Goal: Information Seeking & Learning: Get advice/opinions

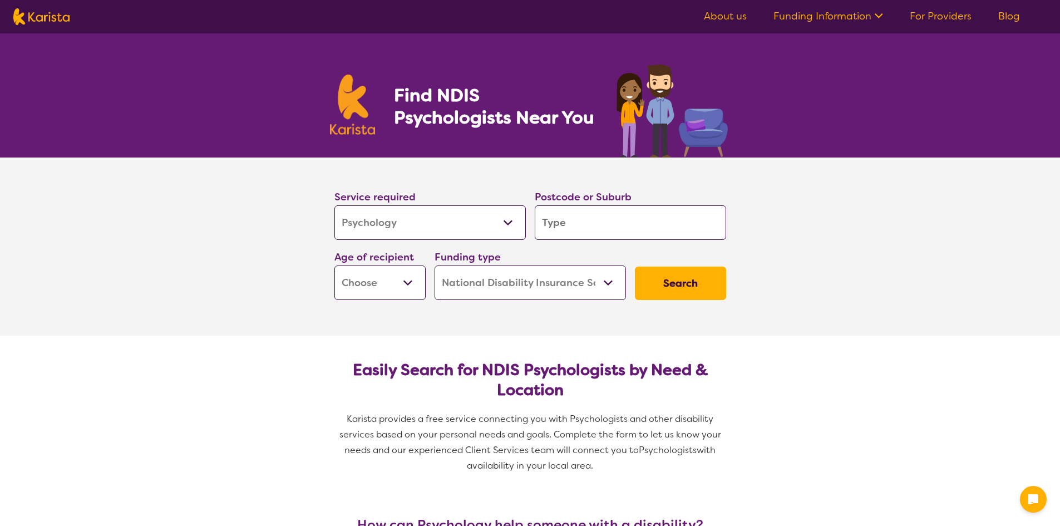
select select "Psychology"
select select "NDIS"
select select "Psychology"
select select "NDIS"
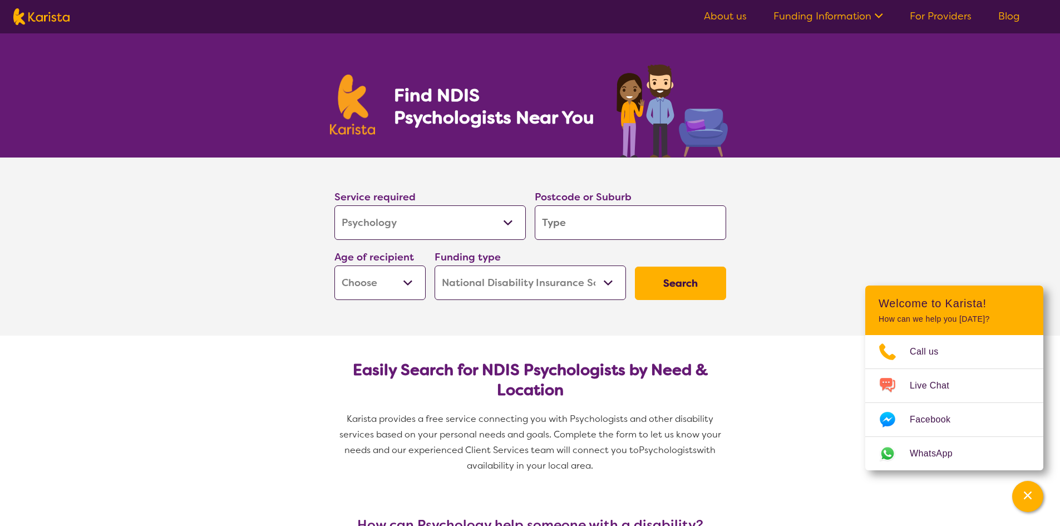
click at [579, 224] on input "search" at bounding box center [630, 222] width 191 height 35
type input "we"
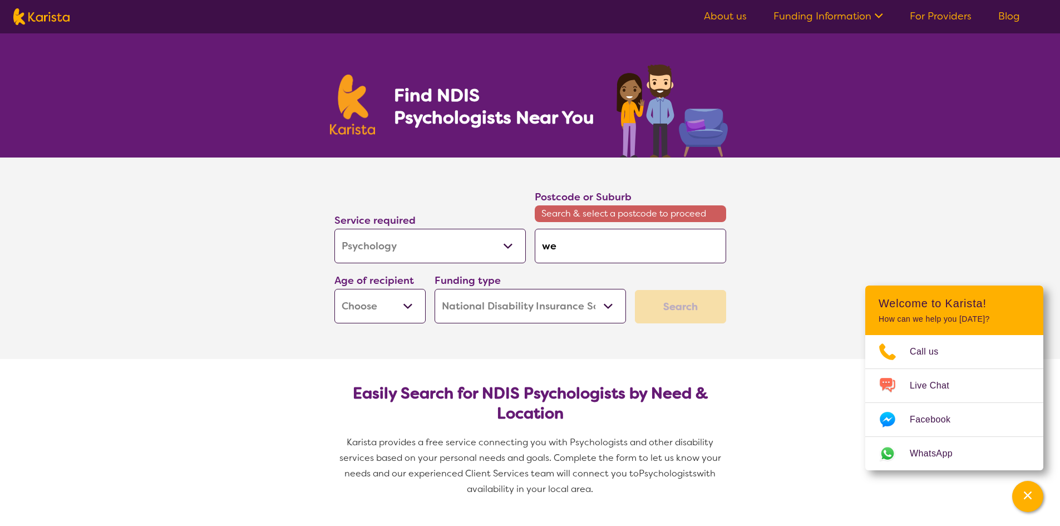
type input "wer"
type input "werr"
type input "werri"
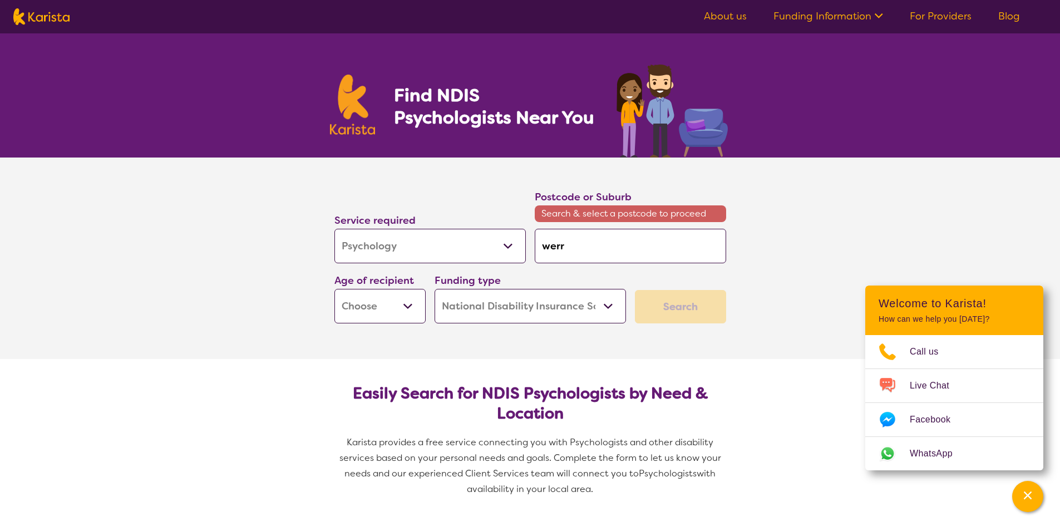
type input "werri"
type input "werris"
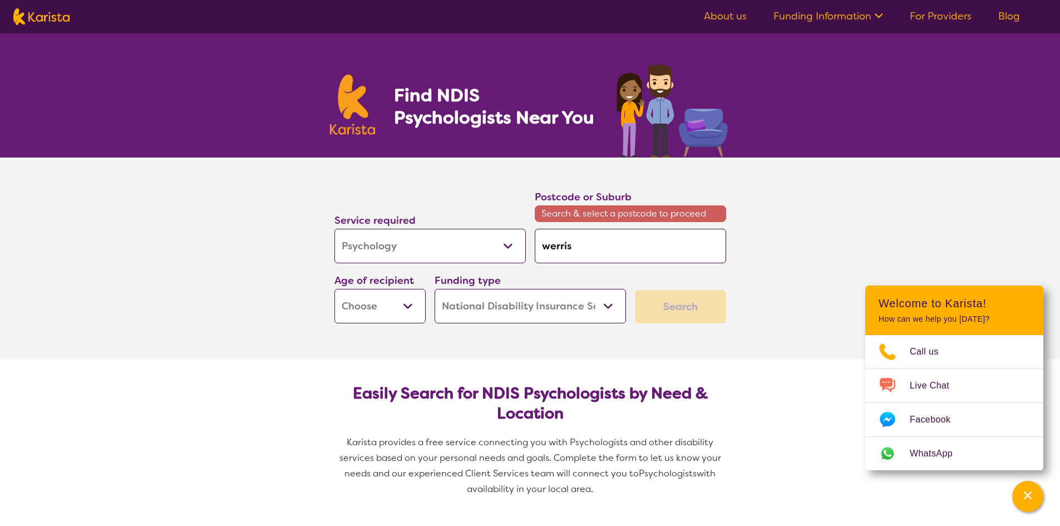
type input "werris c"
type input "werris cr"
type input "werris cre"
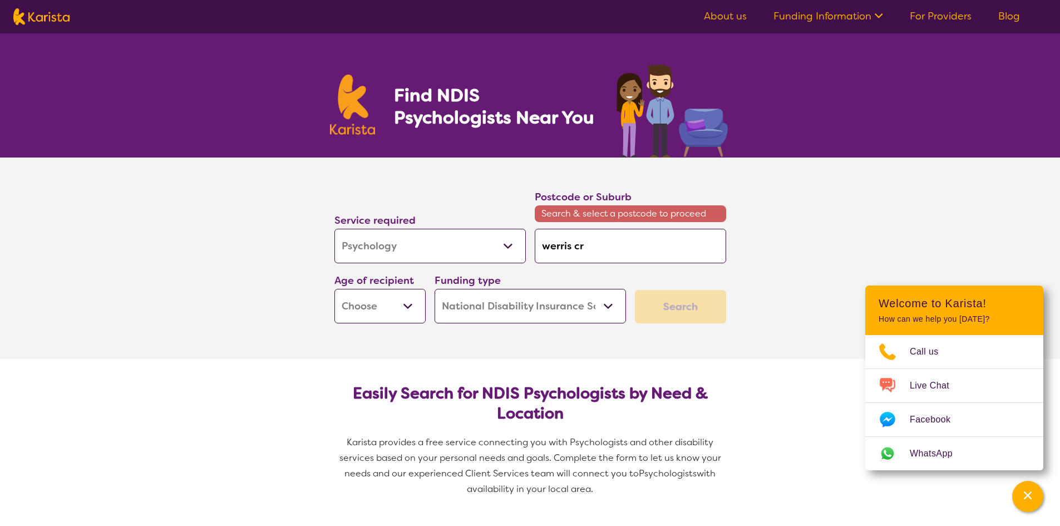
type input "werris cre"
type input "werris cree"
type input "werris creek"
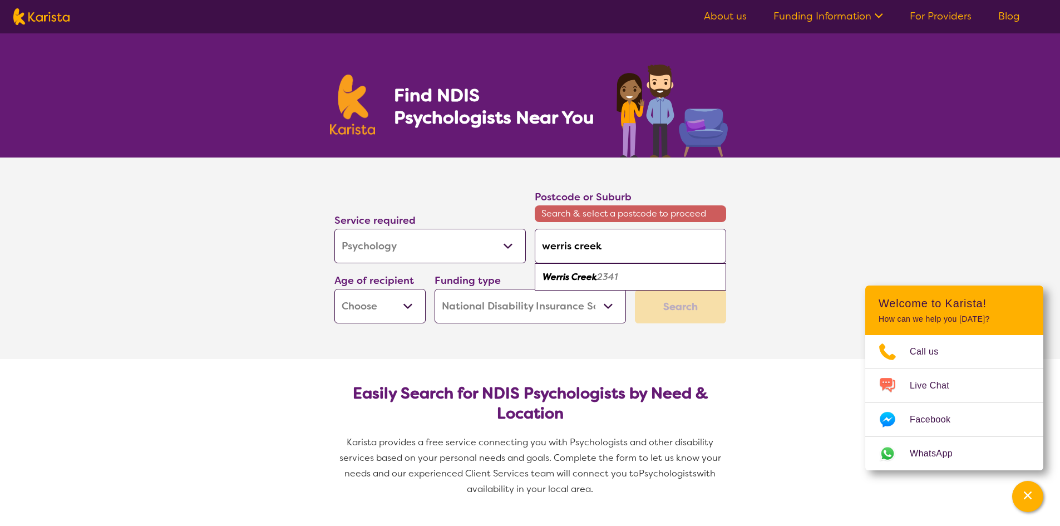
click at [608, 277] on em "2341" at bounding box center [607, 277] width 21 height 12
type input "2341"
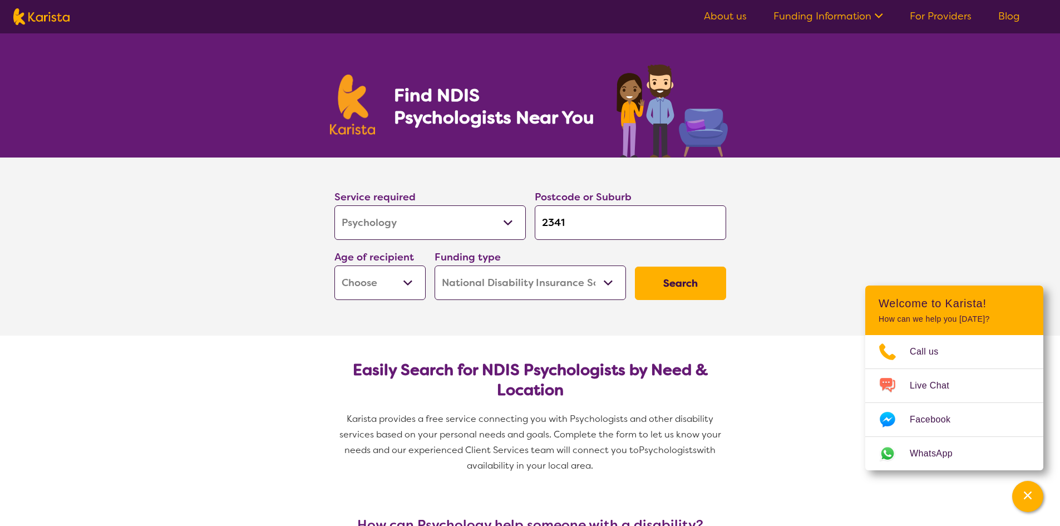
click at [408, 280] on select "Early Childhood - 0 to 9 Child - 10 to 11 Adolescent - 12 to 17 Adult - 18 to 6…" at bounding box center [380, 282] width 91 height 35
select select "AD"
click at [335, 265] on select "Early Childhood - 0 to 9 Child - 10 to 11 Adolescent - 12 to 17 Adult - 18 to 6…" at bounding box center [380, 282] width 91 height 35
select select "AD"
click at [692, 284] on button "Search" at bounding box center [680, 283] width 91 height 33
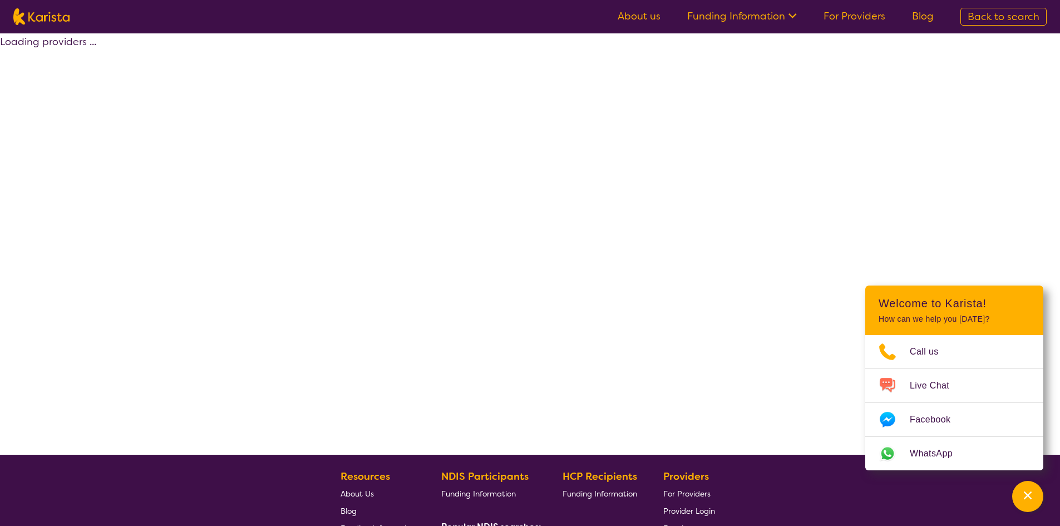
select select "by_score"
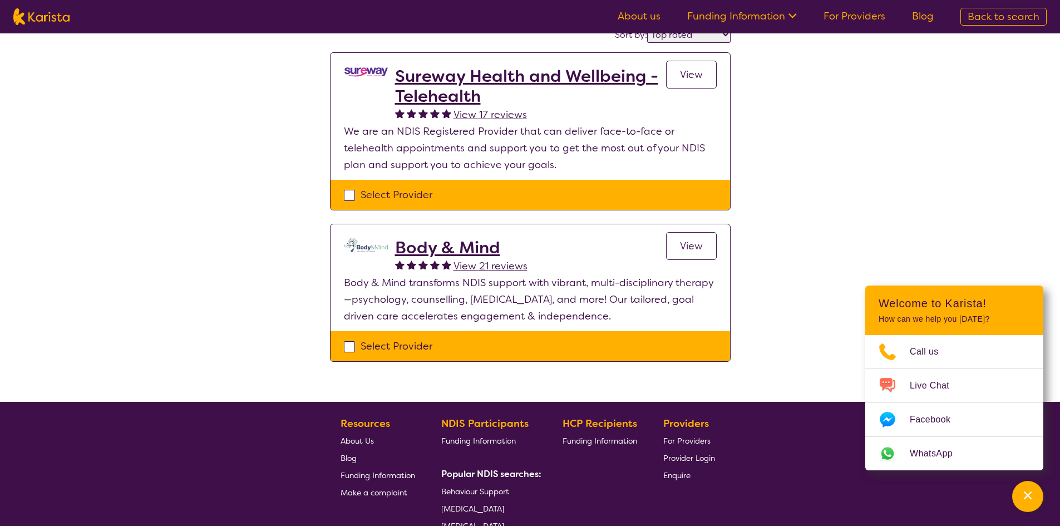
scroll to position [111, 0]
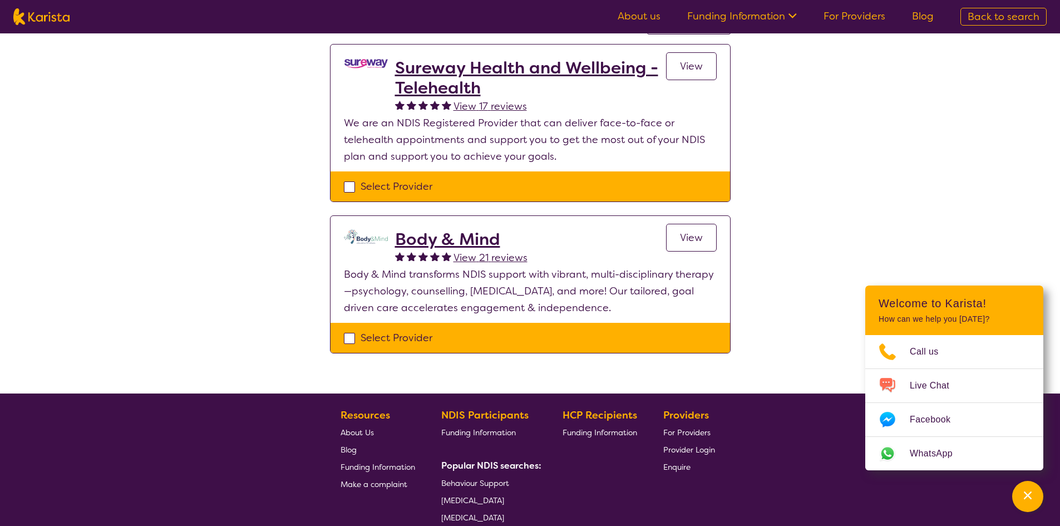
drag, startPoint x: 676, startPoint y: 234, endPoint x: 729, endPoint y: 276, distance: 67.4
click at [676, 233] on link "View" at bounding box center [691, 238] width 51 height 28
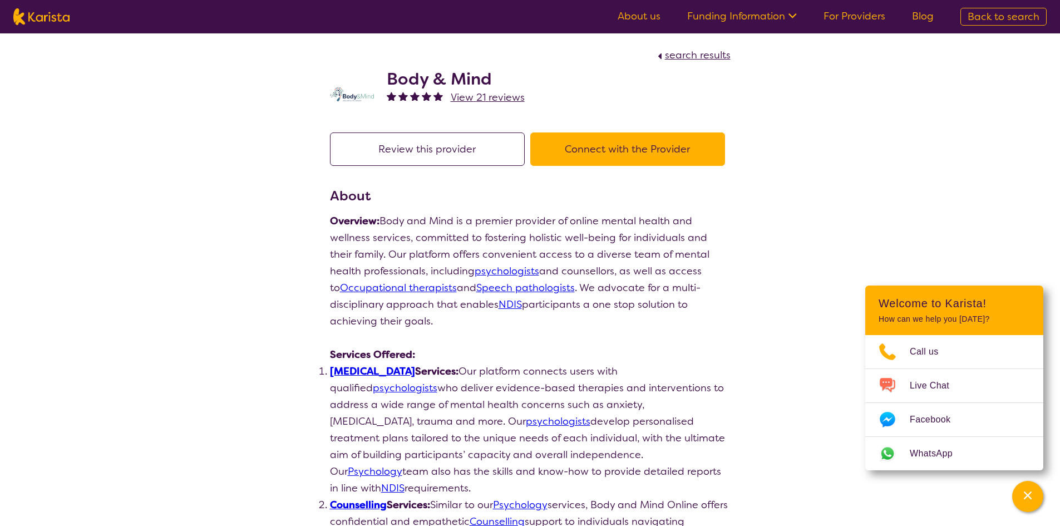
click at [635, 146] on button "Connect with the Provider" at bounding box center [627, 148] width 195 height 33
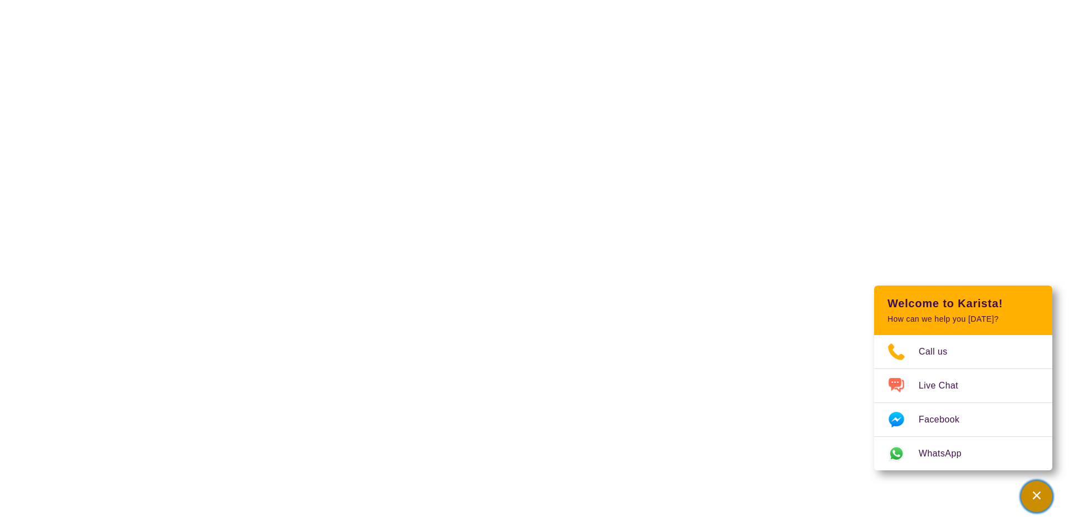
click at [1035, 497] on icon "Channel Menu" at bounding box center [1036, 495] width 8 height 8
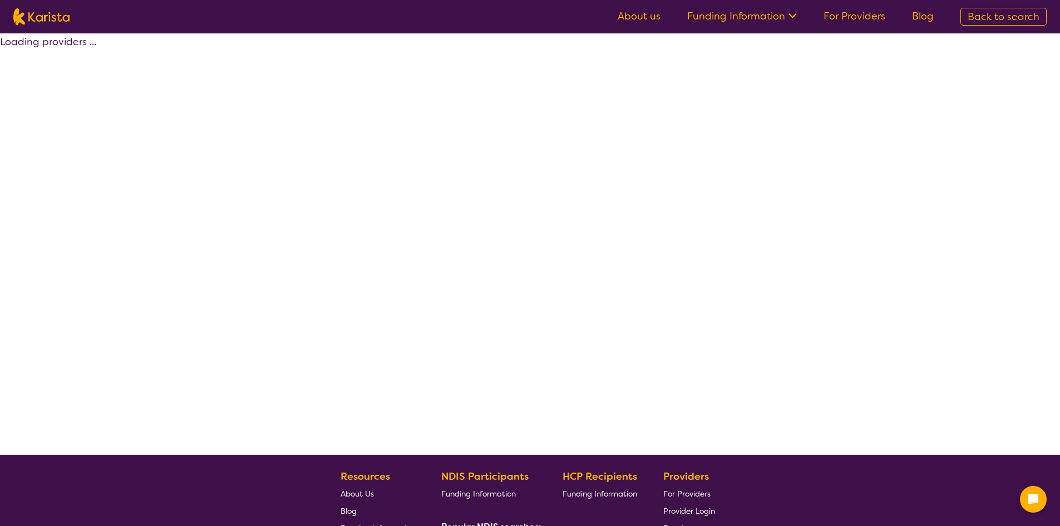
select select "by_score"
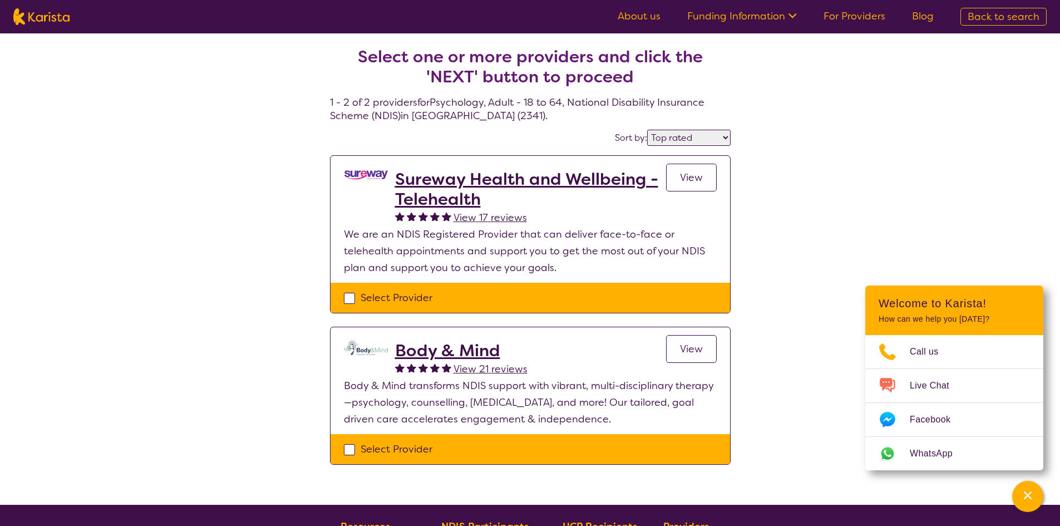
click at [363, 351] on img at bounding box center [366, 348] width 45 height 14
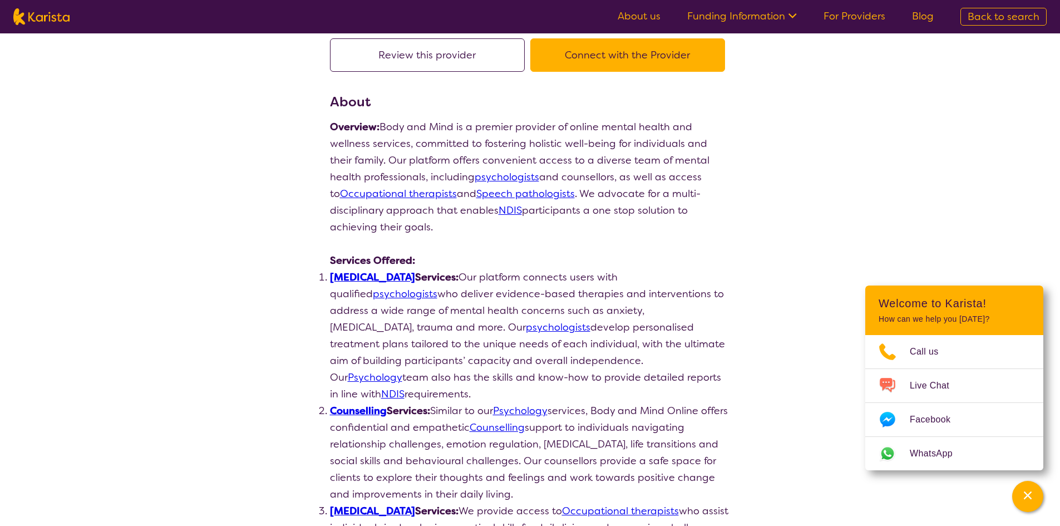
scroll to position [111, 0]
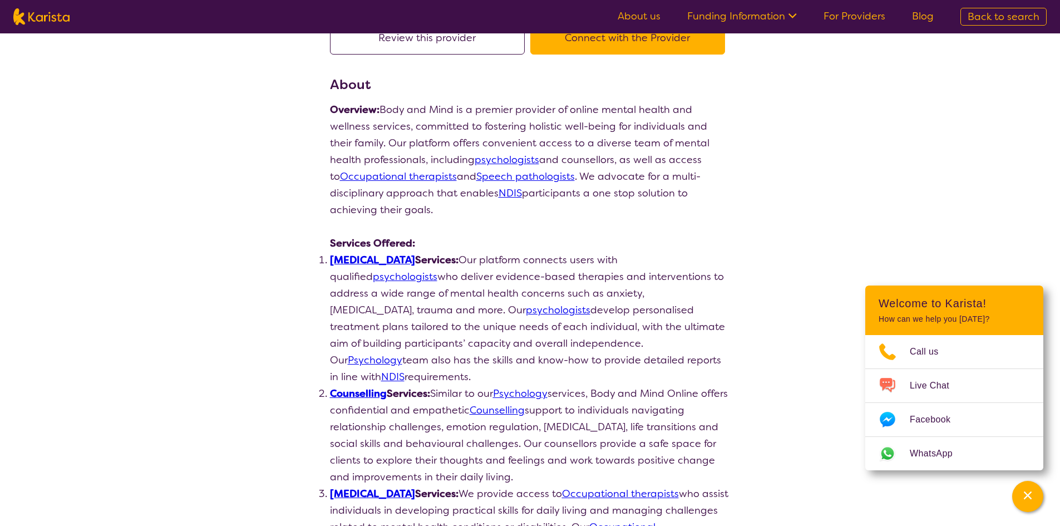
click at [363, 259] on link "Psychologist" at bounding box center [372, 259] width 85 height 13
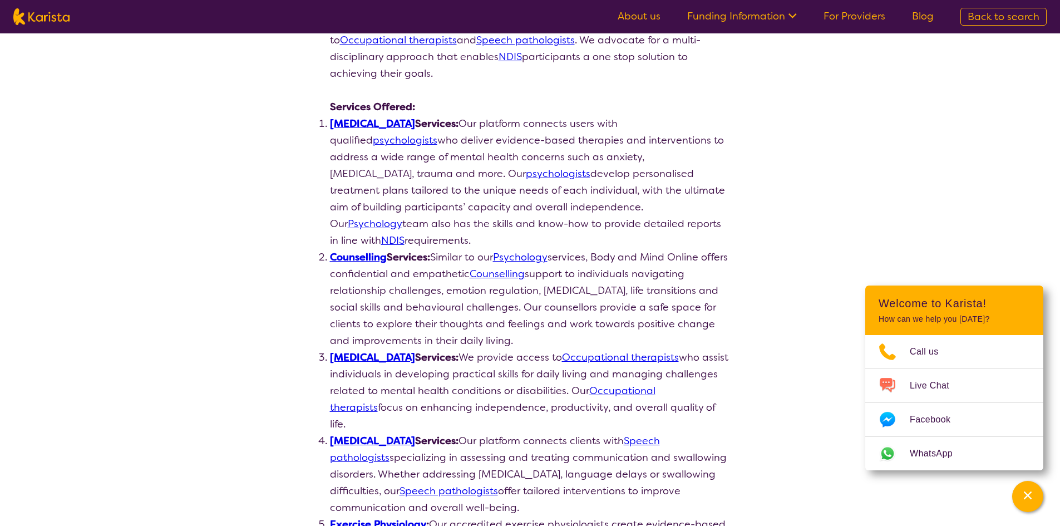
scroll to position [0, 0]
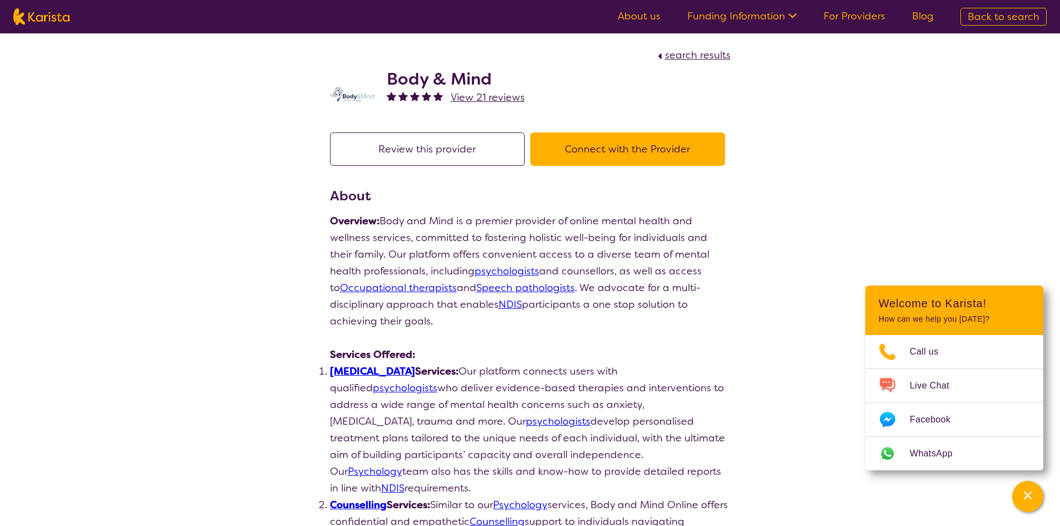
click at [482, 97] on span "View 21 reviews" at bounding box center [488, 97] width 74 height 13
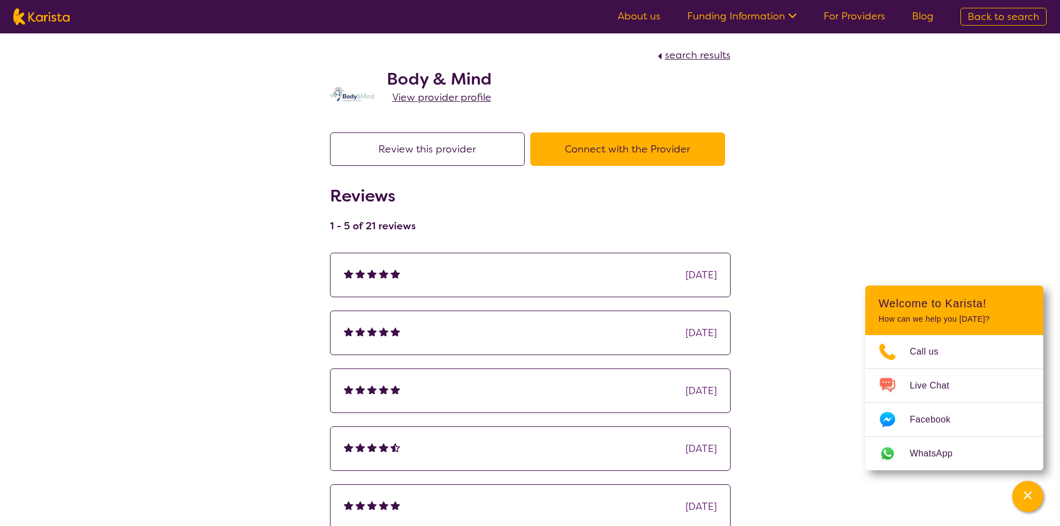
click at [356, 98] on img at bounding box center [352, 94] width 45 height 14
click at [360, 99] on img at bounding box center [352, 94] width 45 height 14
click at [359, 94] on img at bounding box center [352, 94] width 45 height 14
click at [426, 96] on span "View provider profile" at bounding box center [441, 97] width 99 height 13
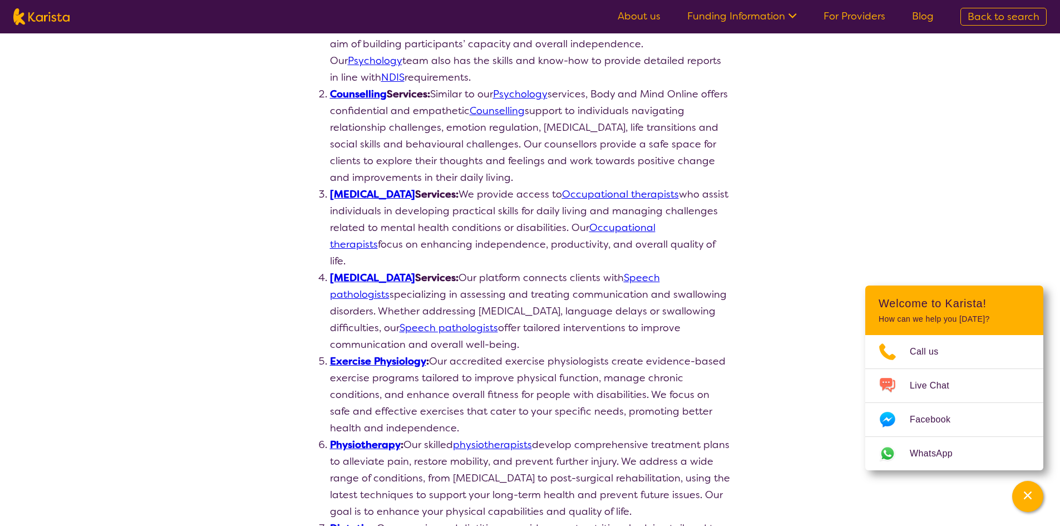
scroll to position [270, 0]
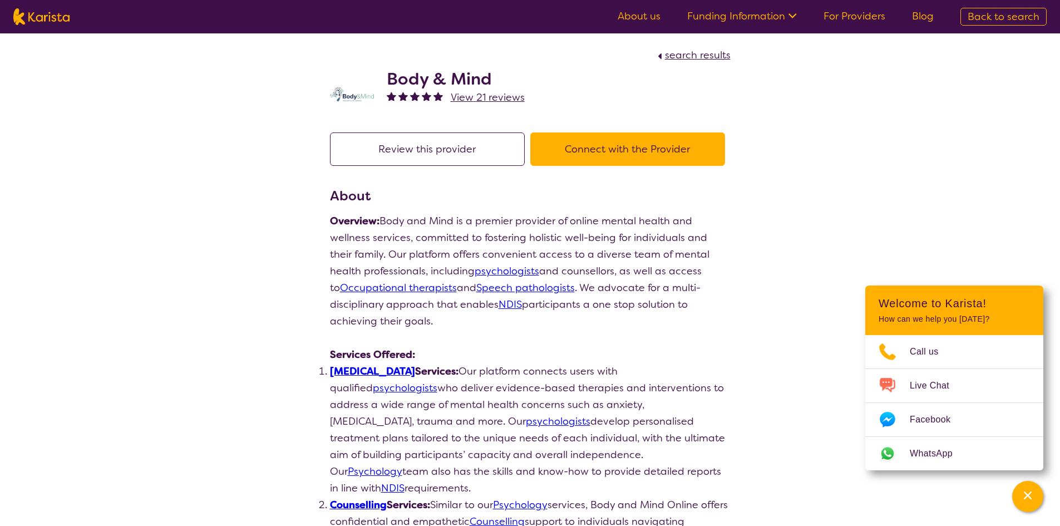
select select "by_score"
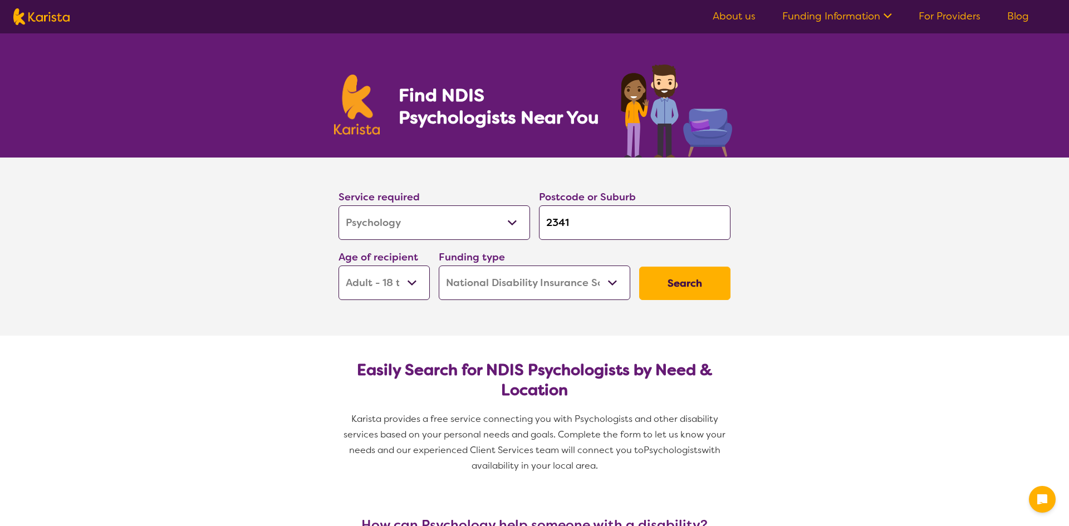
select select "Psychology"
select select "AD"
select select "NDIS"
select select "Psychology"
select select "AD"
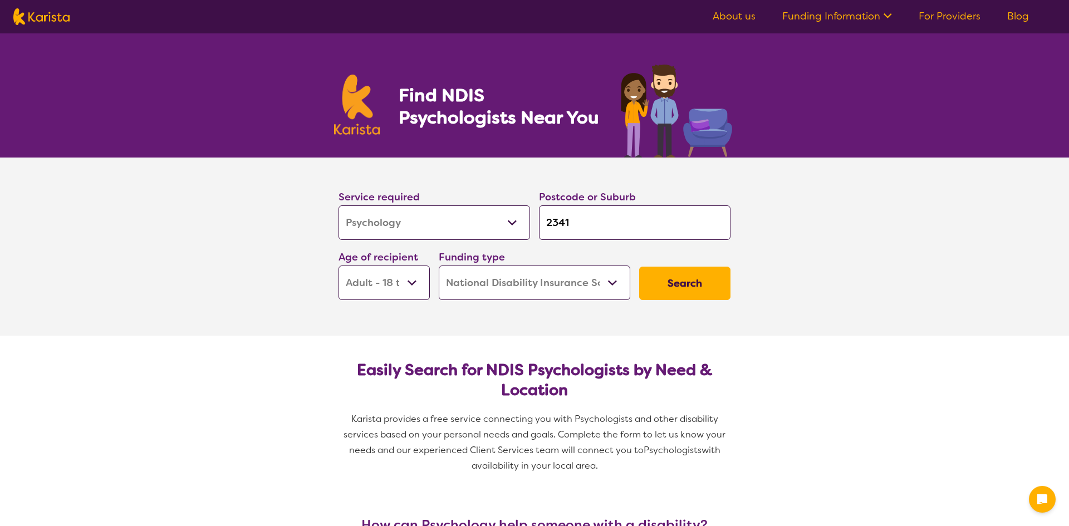
select select "NDIS"
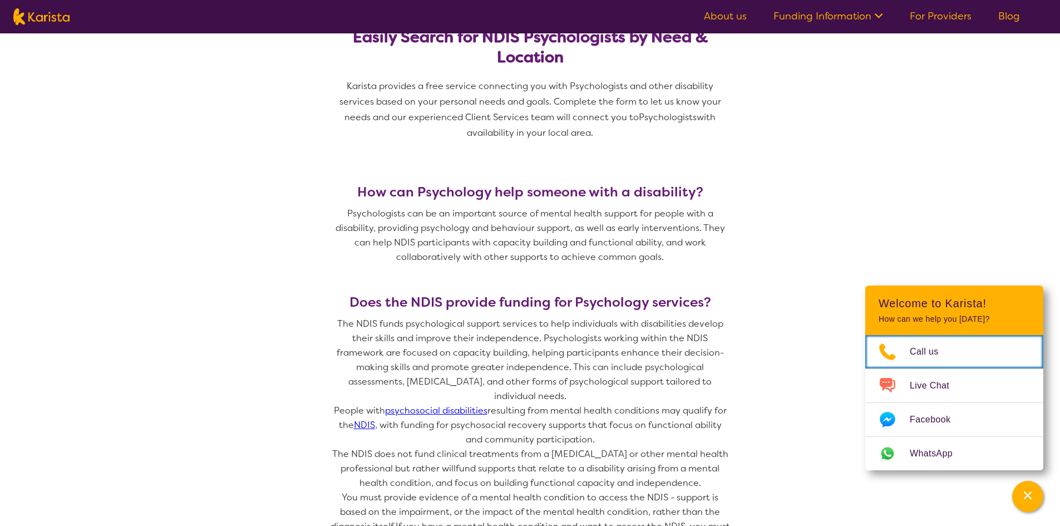
scroll to position [334, 0]
